Goal: Task Accomplishment & Management: Use online tool/utility

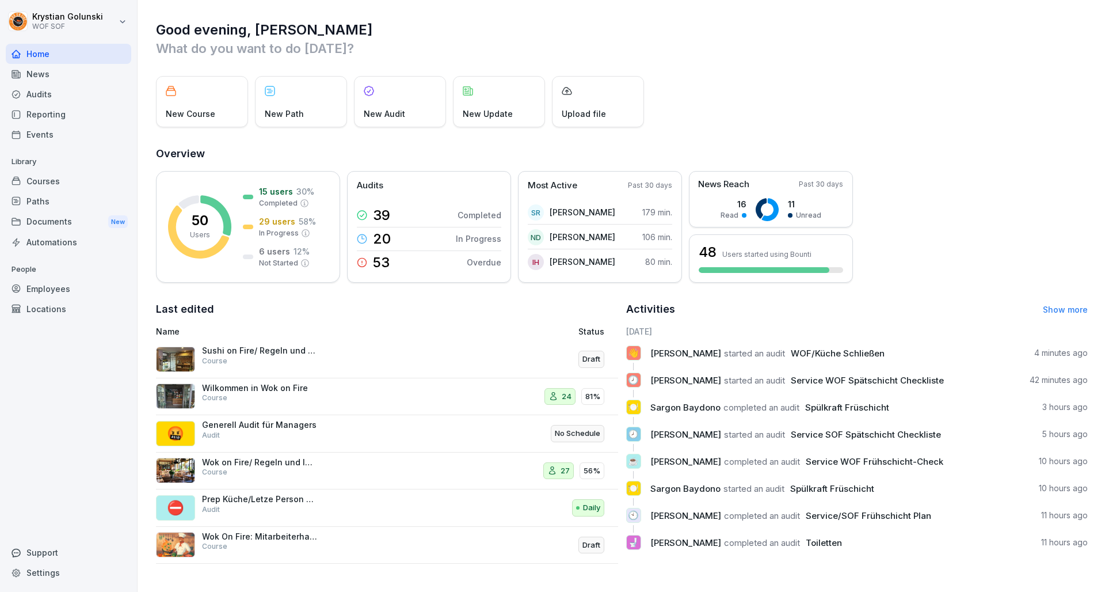
click at [75, 93] on div "Audits" at bounding box center [68, 94] width 125 height 20
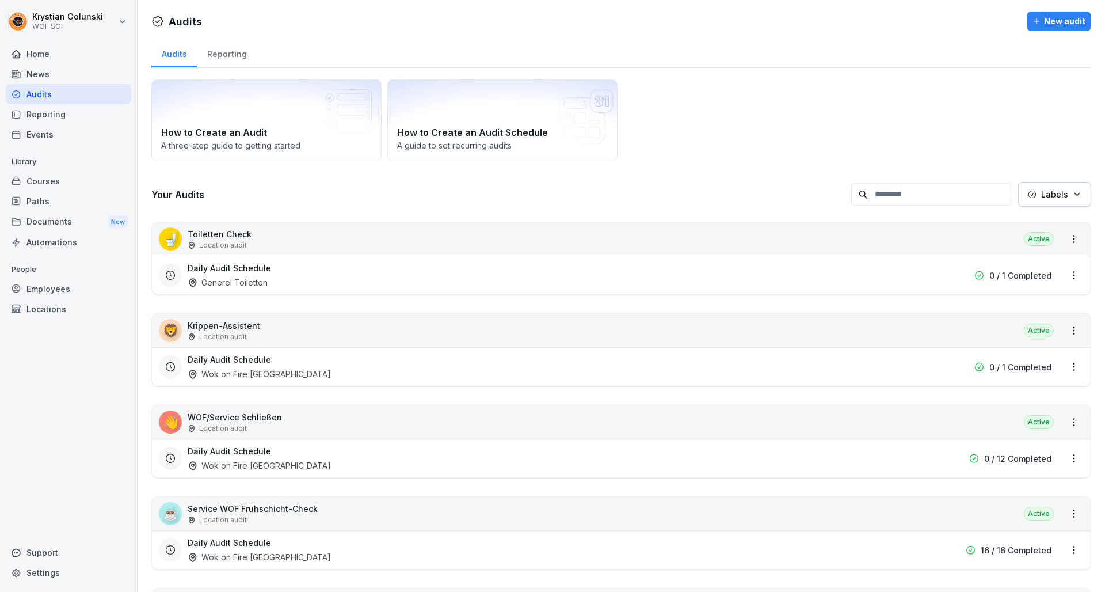
click at [75, 75] on div "News" at bounding box center [68, 74] width 125 height 20
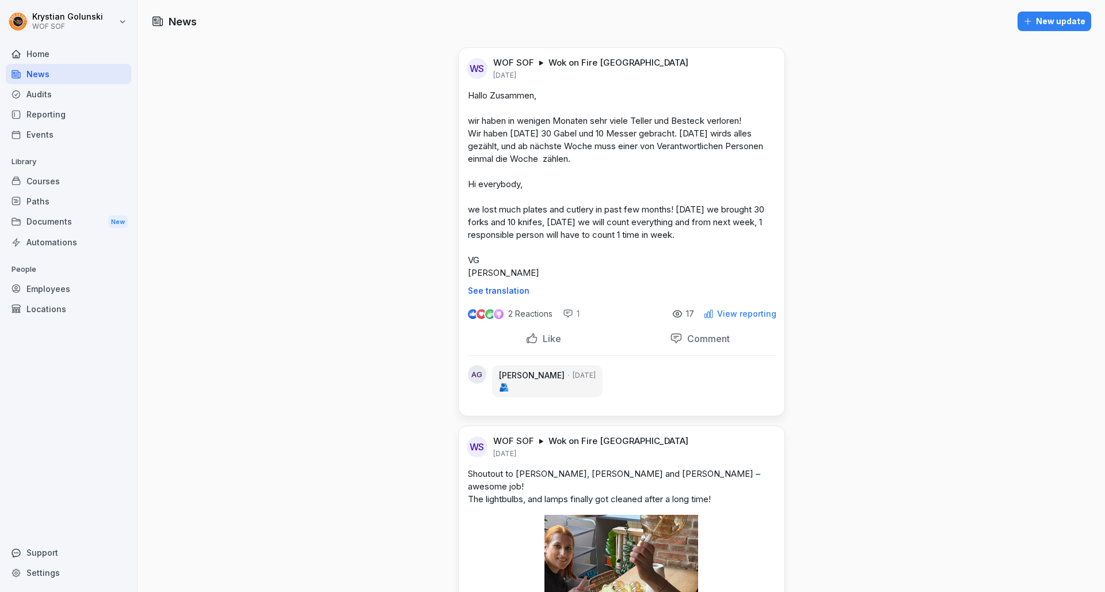
click at [77, 120] on div "Reporting" at bounding box center [68, 114] width 125 height 20
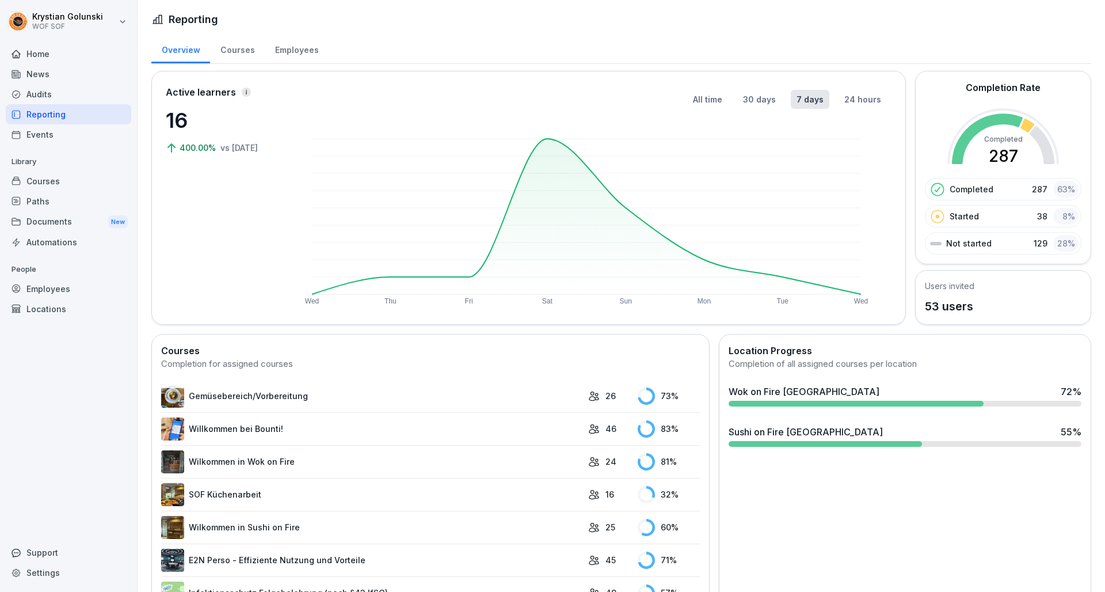
click at [77, 129] on div "Events" at bounding box center [68, 134] width 125 height 20
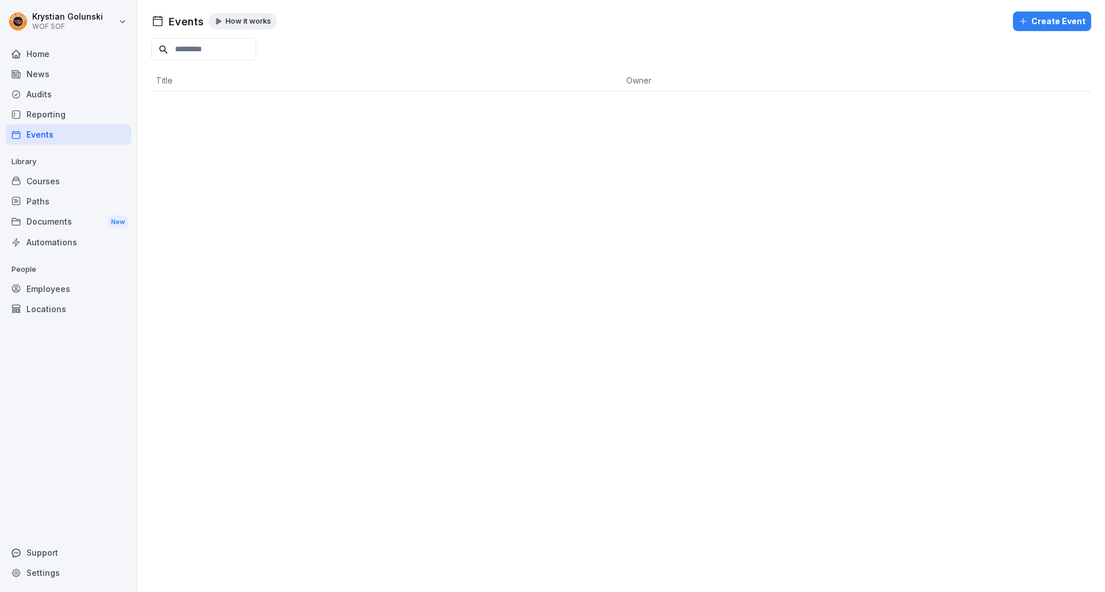
click at [78, 185] on div "Courses" at bounding box center [68, 181] width 125 height 20
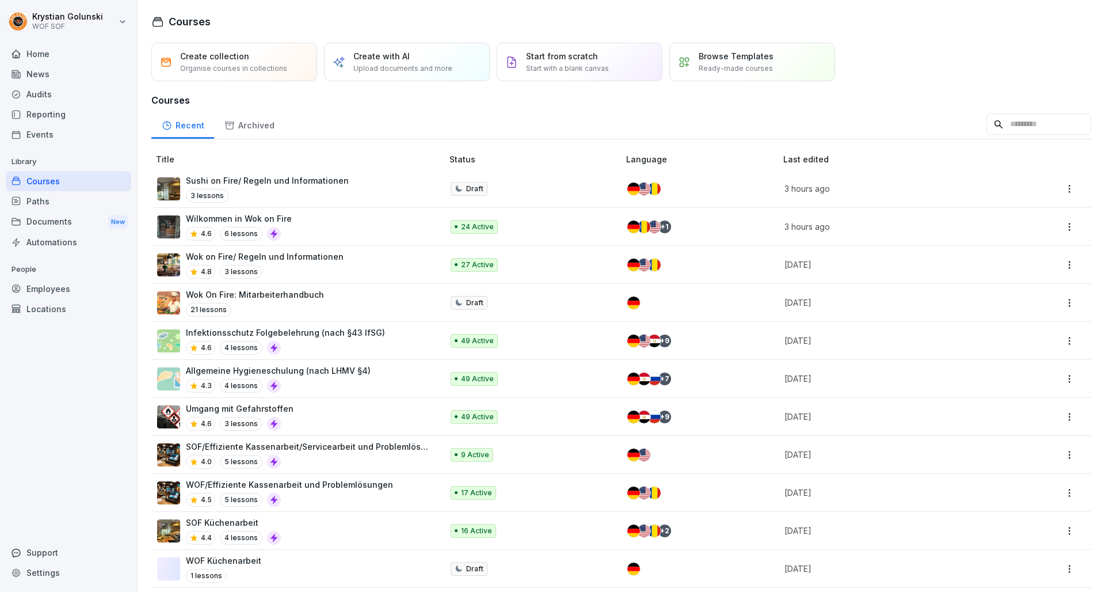
click at [266, 189] on div "3 lessons" at bounding box center [267, 196] width 163 height 14
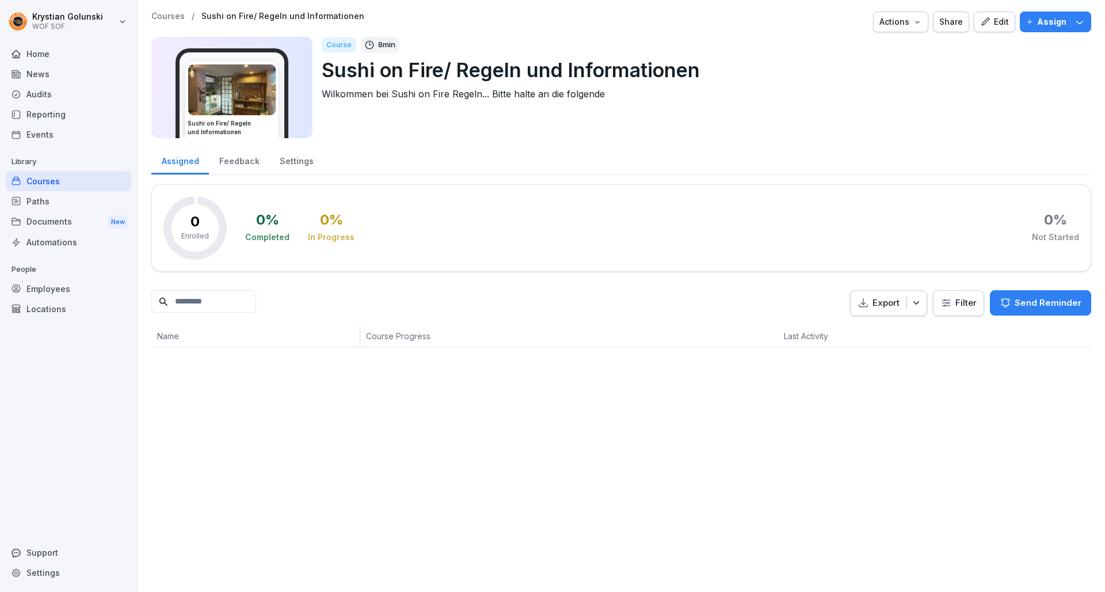
click at [990, 18] on div "Edit" at bounding box center [994, 22] width 29 height 13
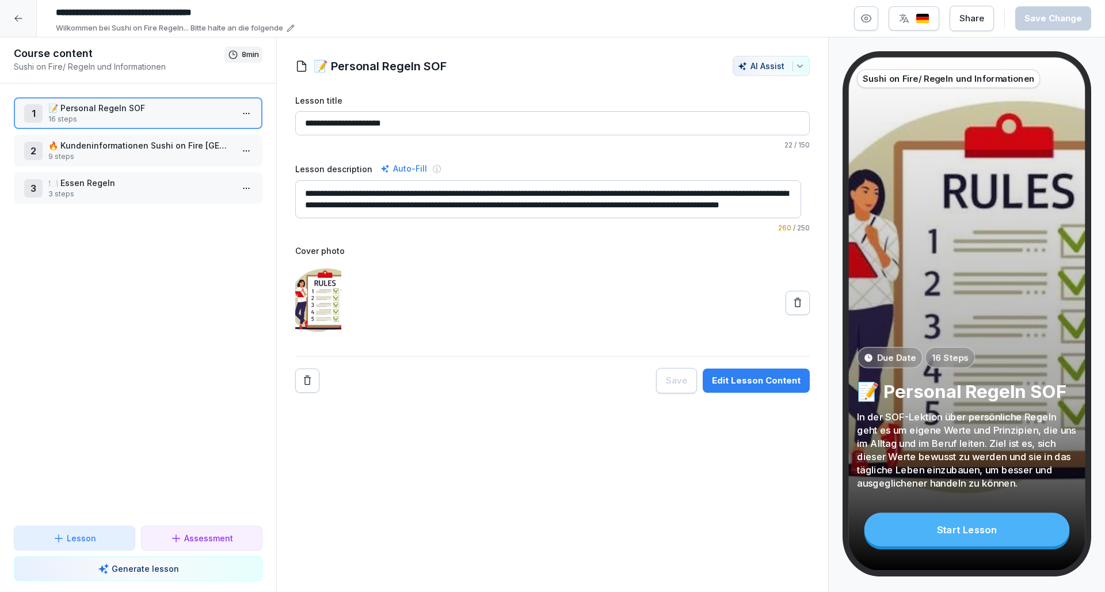
click at [168, 154] on p "9 steps" at bounding box center [140, 156] width 184 height 10
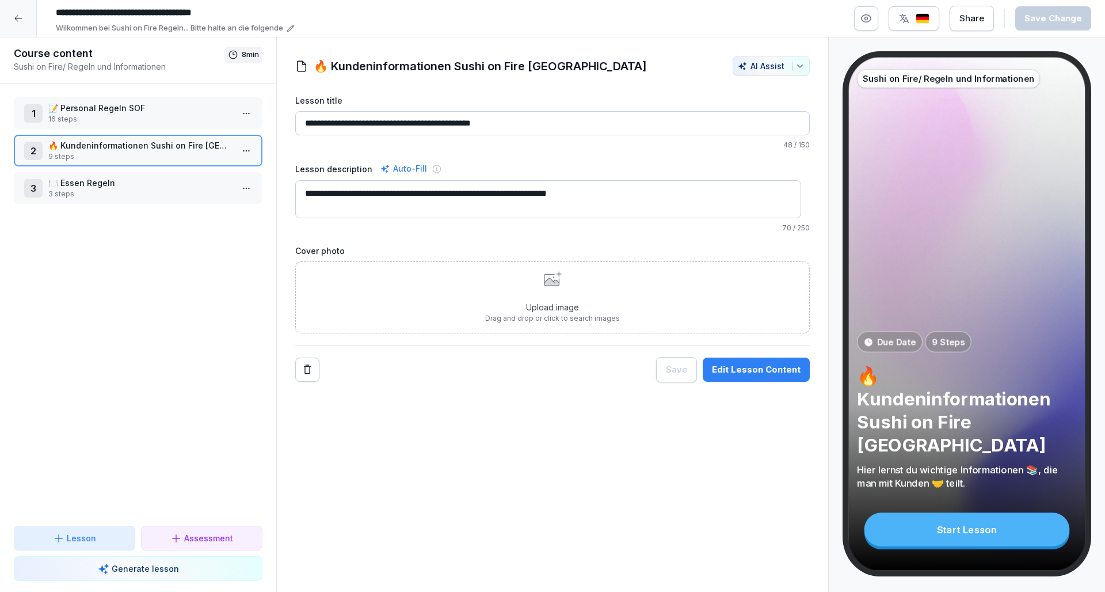
click at [162, 187] on p "🍽️ Essen Regeln" at bounding box center [140, 183] width 184 height 12
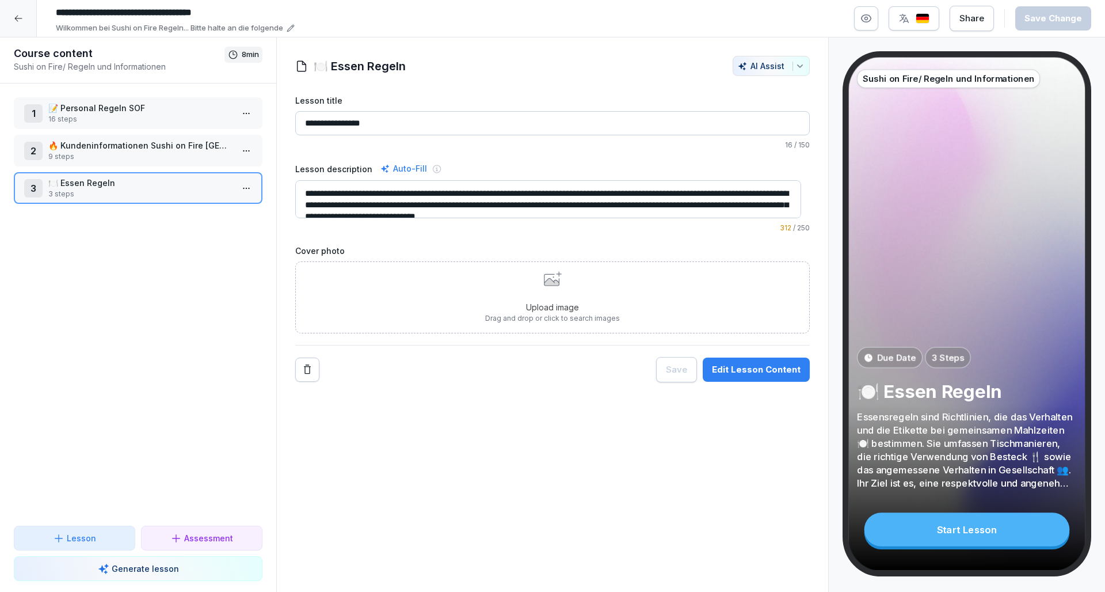
click at [243, 182] on html "**********" at bounding box center [552, 296] width 1105 height 592
click at [227, 211] on div "Edit steps" at bounding box center [195, 210] width 98 height 21
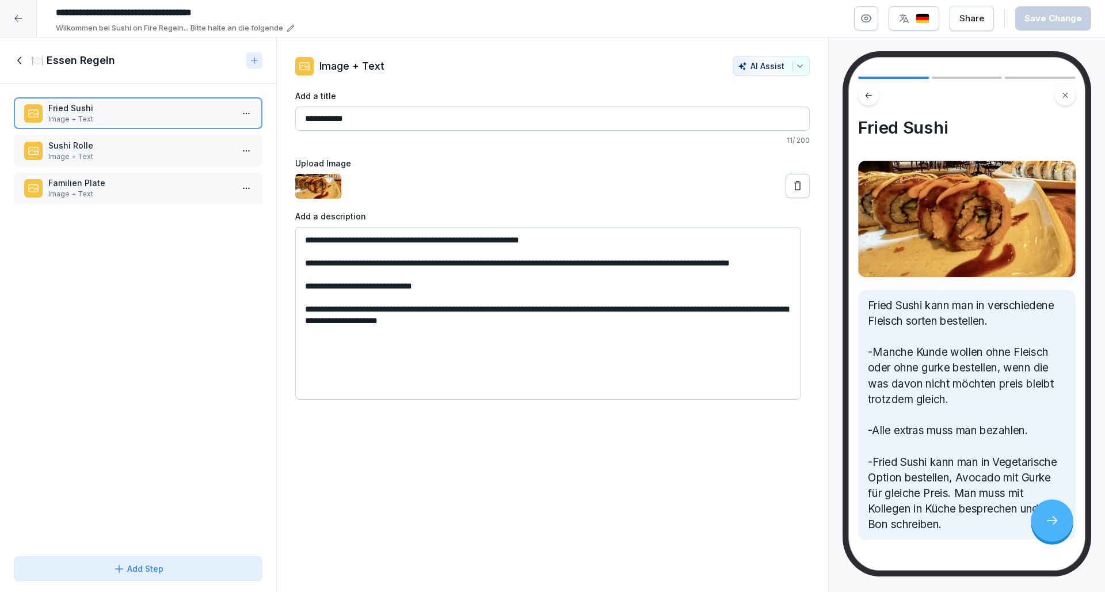
click at [168, 158] on p "Image + Text" at bounding box center [140, 156] width 184 height 10
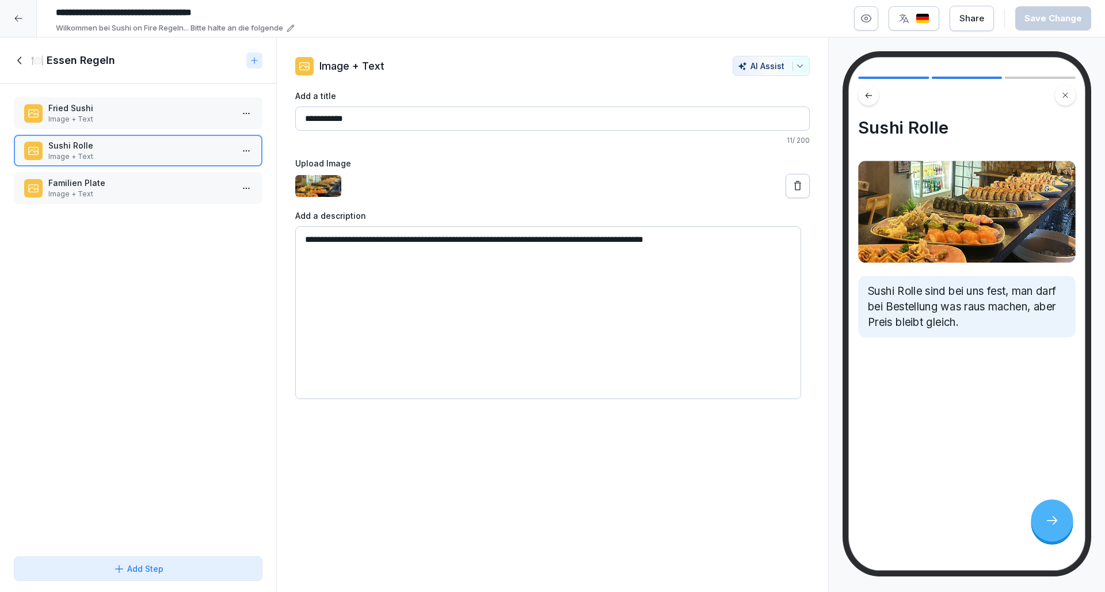
click at [167, 180] on p "Familien Plate" at bounding box center [140, 183] width 184 height 12
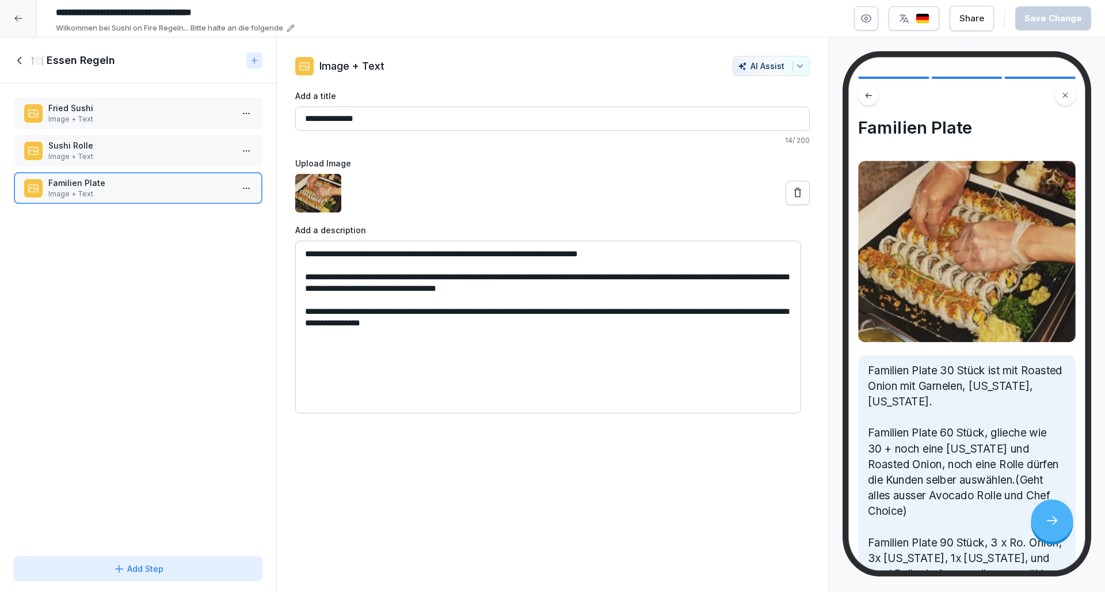
click at [168, 158] on p "Image + Text" at bounding box center [140, 156] width 184 height 10
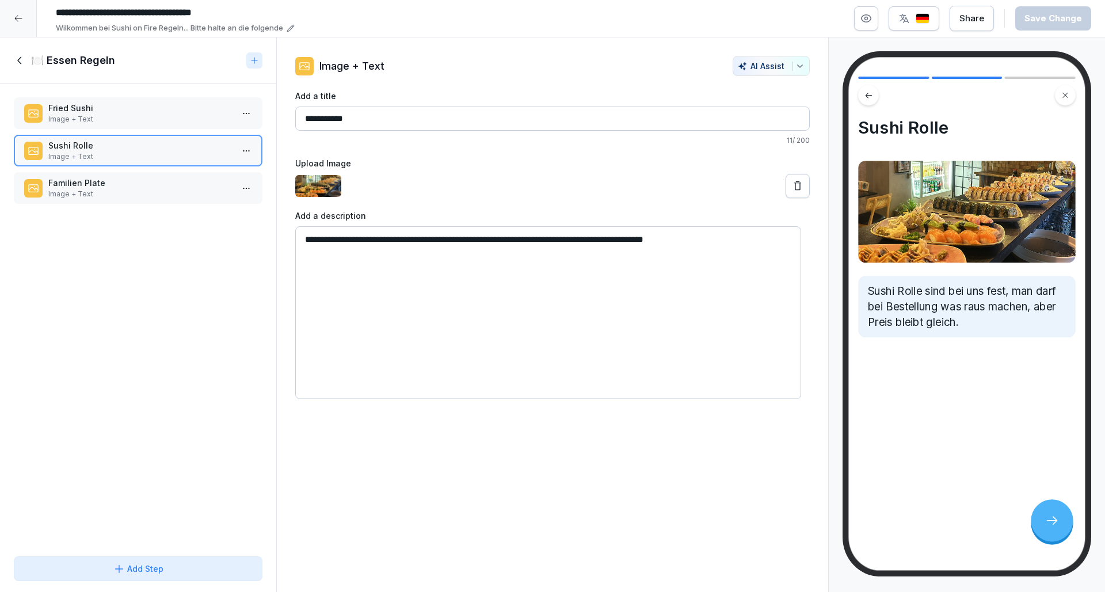
click at [161, 120] on p "Image + Text" at bounding box center [140, 119] width 184 height 10
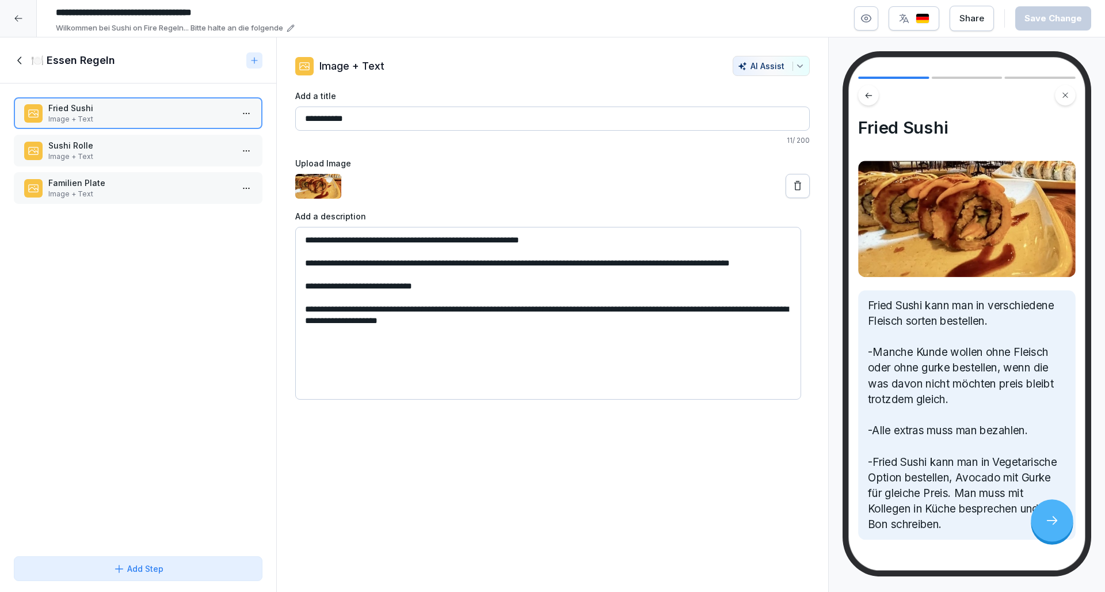
click at [20, 63] on icon at bounding box center [19, 59] width 4 height 7
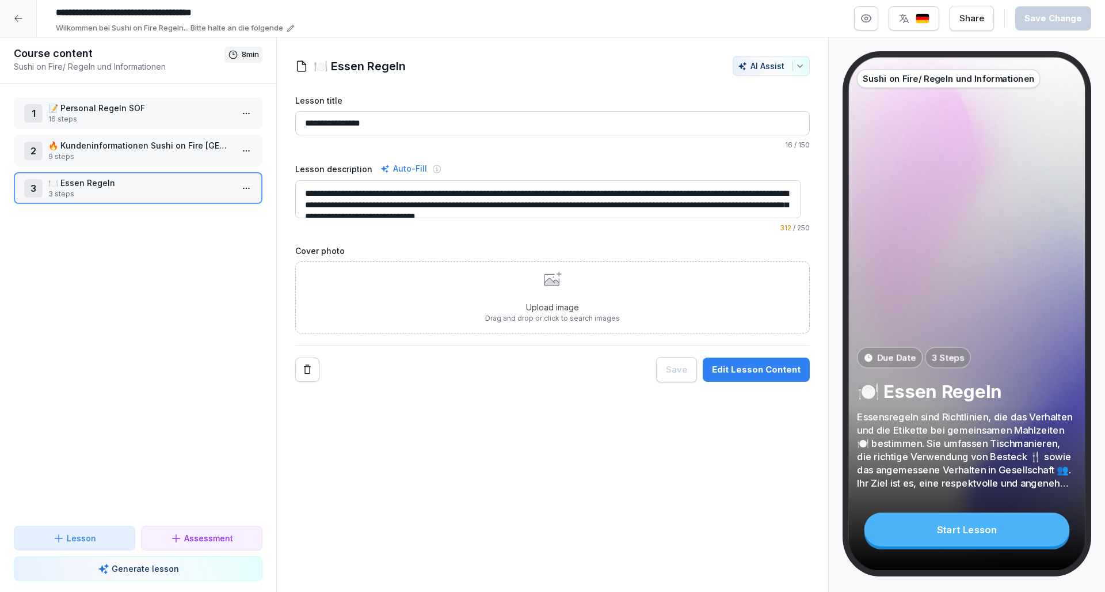
click at [18, 20] on icon at bounding box center [18, 18] width 9 height 9
